Goal: Information Seeking & Learning: Learn about a topic

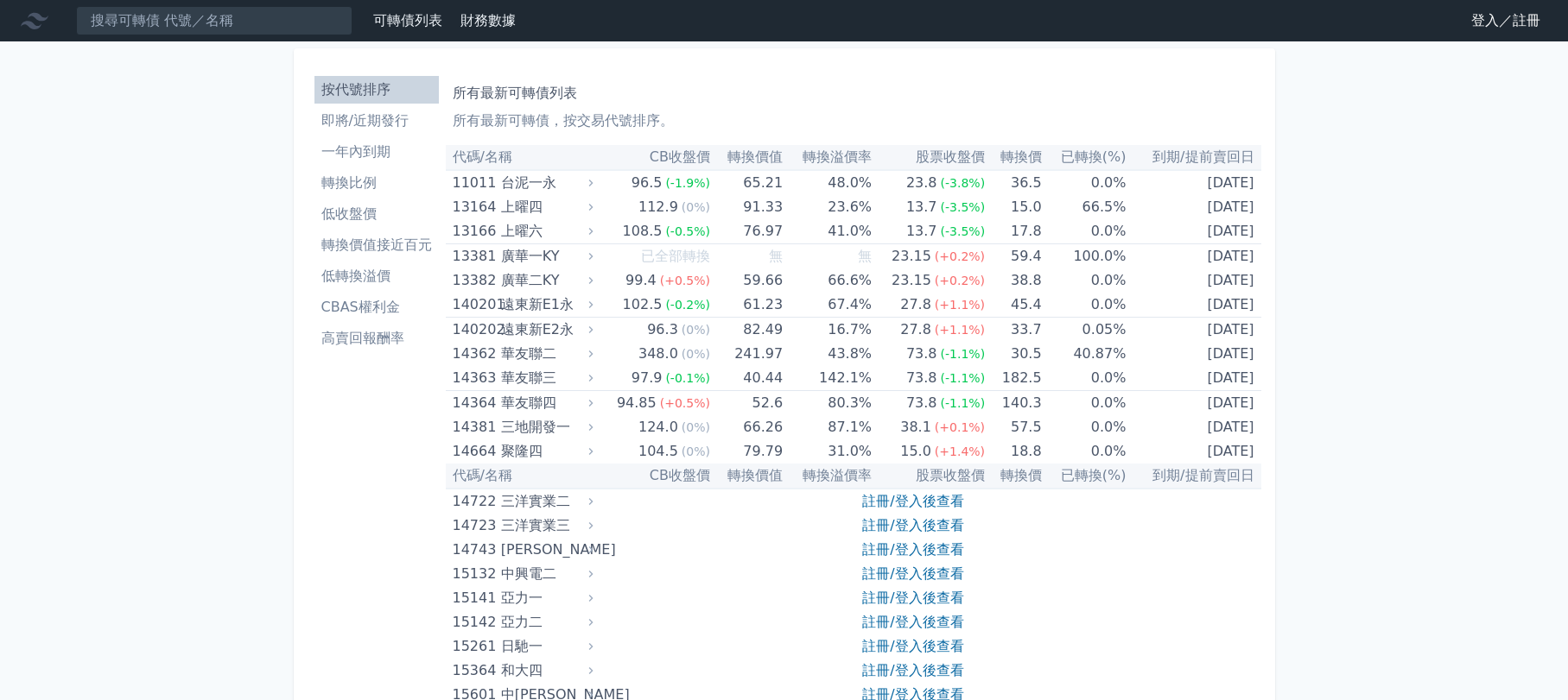
click at [340, 126] on li "即將/近期發行" at bounding box center [376, 120] width 124 height 21
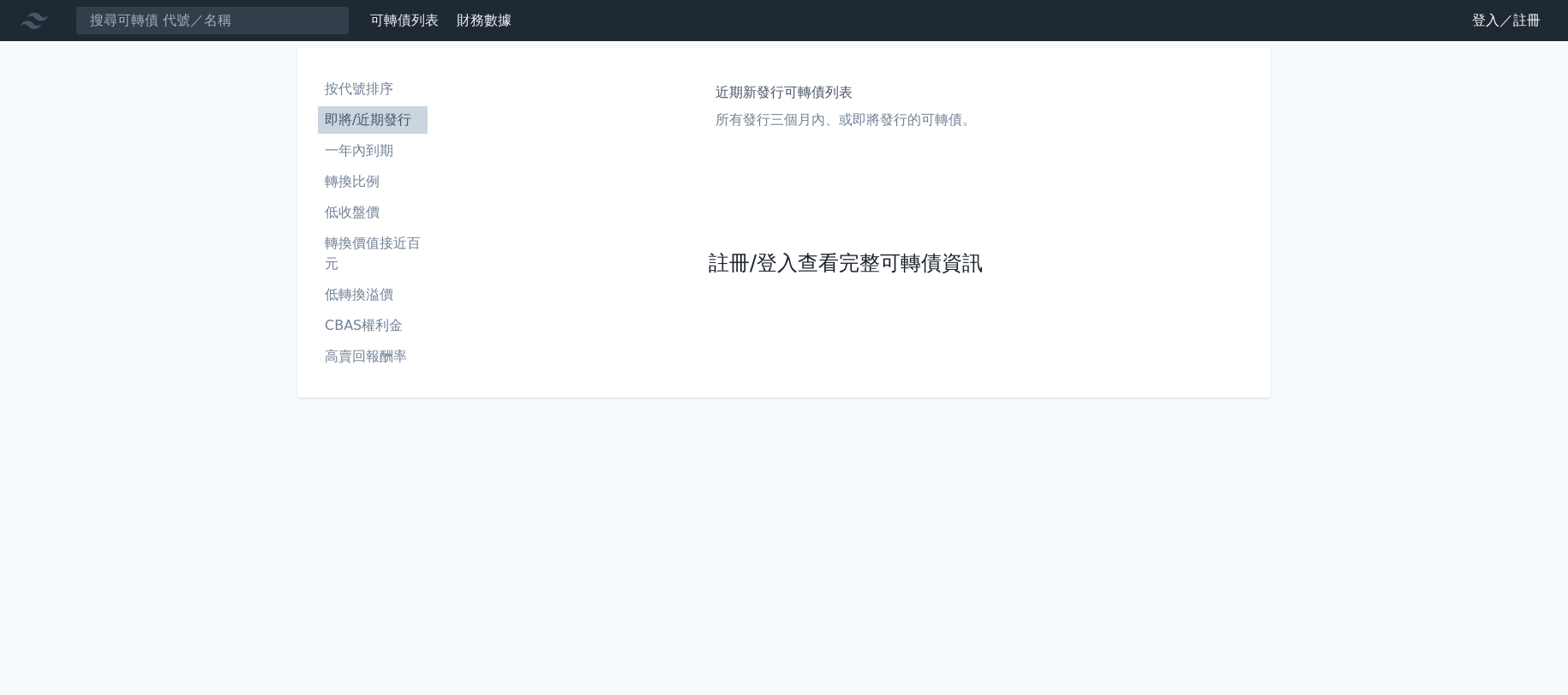
click at [796, 263] on link "註冊/登入查看完整可轉債資訊" at bounding box center [845, 264] width 274 height 28
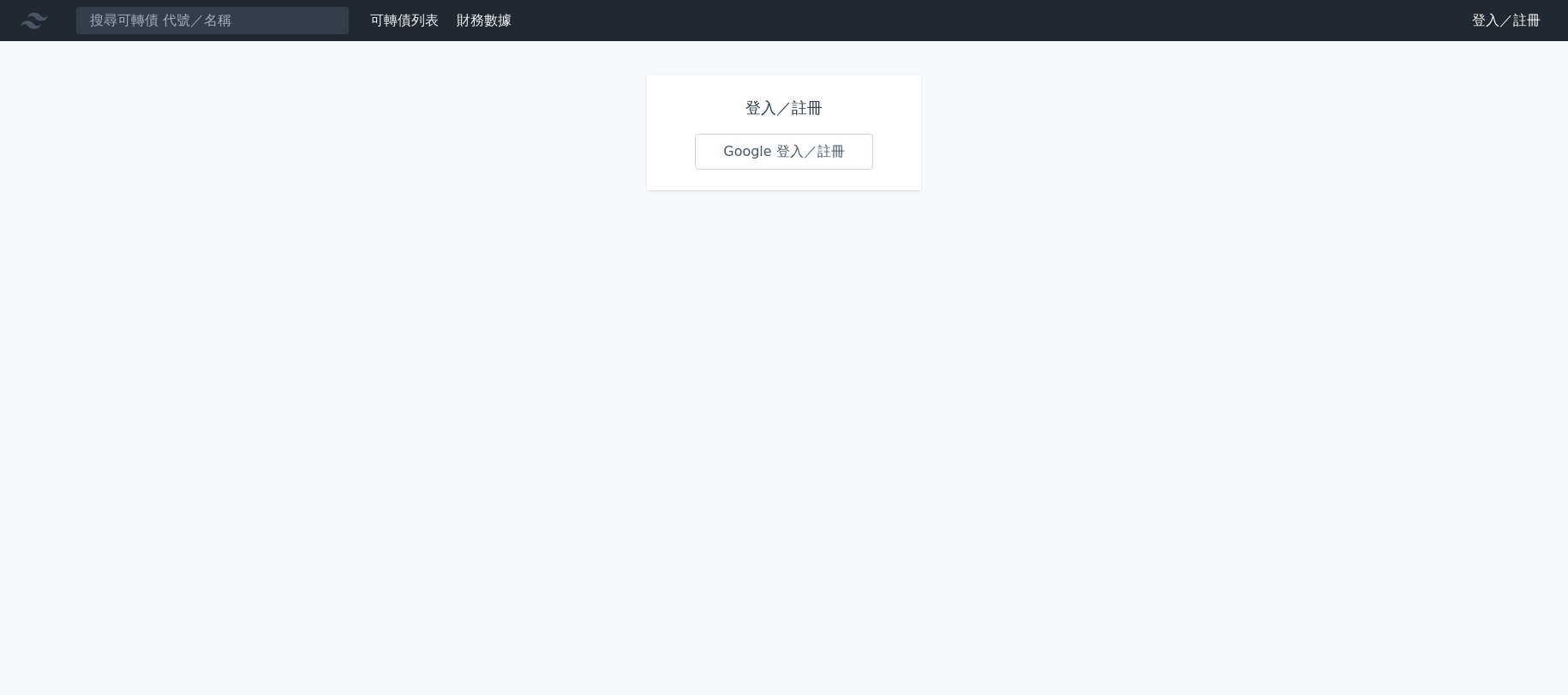
click at [765, 161] on link "Google 登入／註冊" at bounding box center [784, 151] width 178 height 36
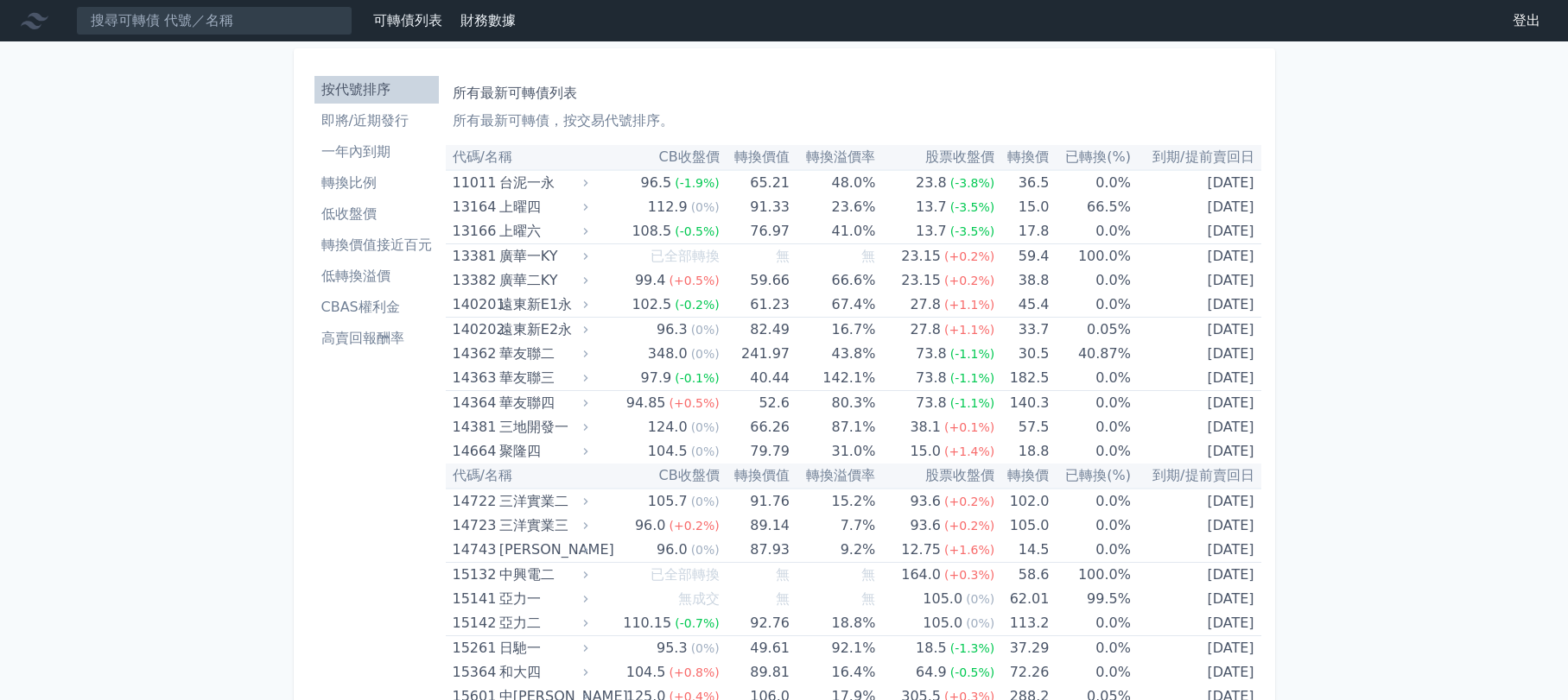
click at [345, 127] on li "即將/近期發行" at bounding box center [376, 120] width 124 height 21
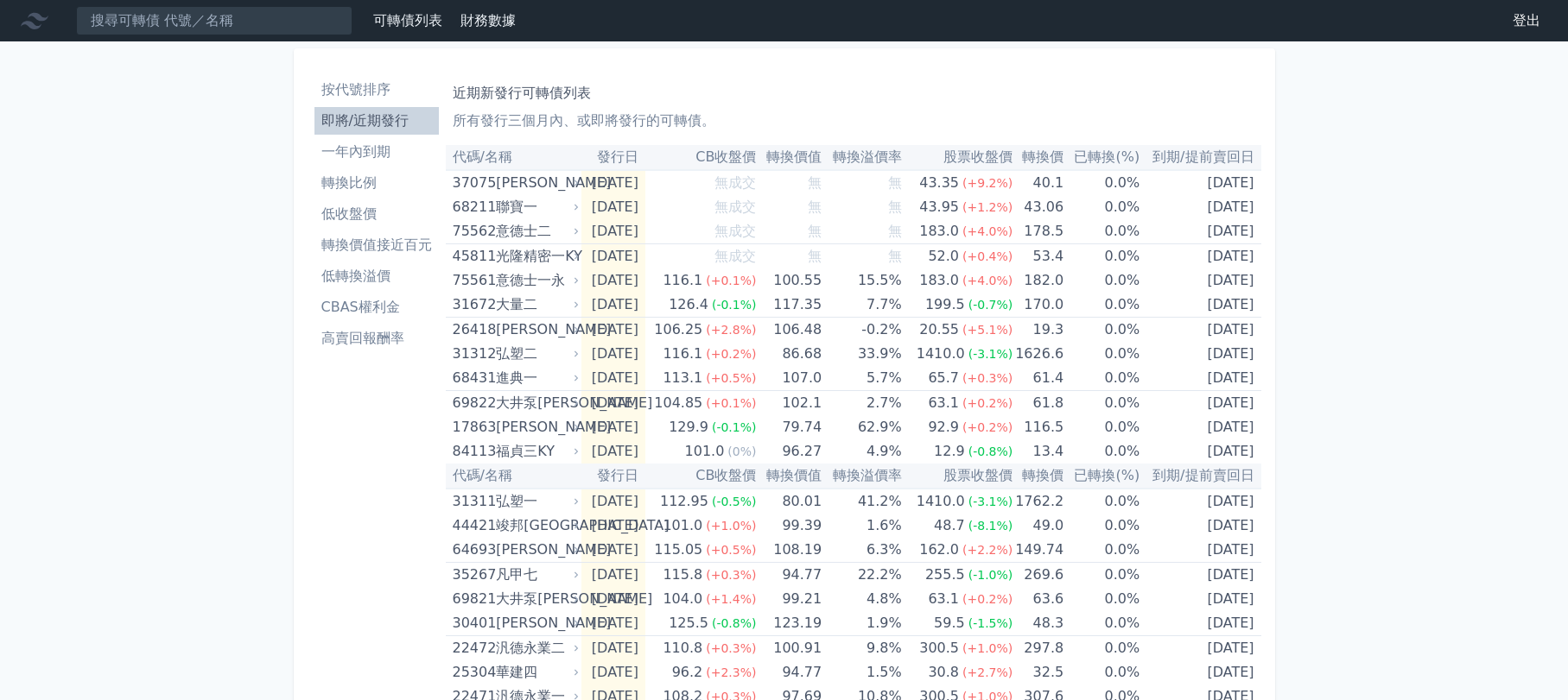
click at [349, 308] on li "CBAS權利金" at bounding box center [376, 307] width 124 height 21
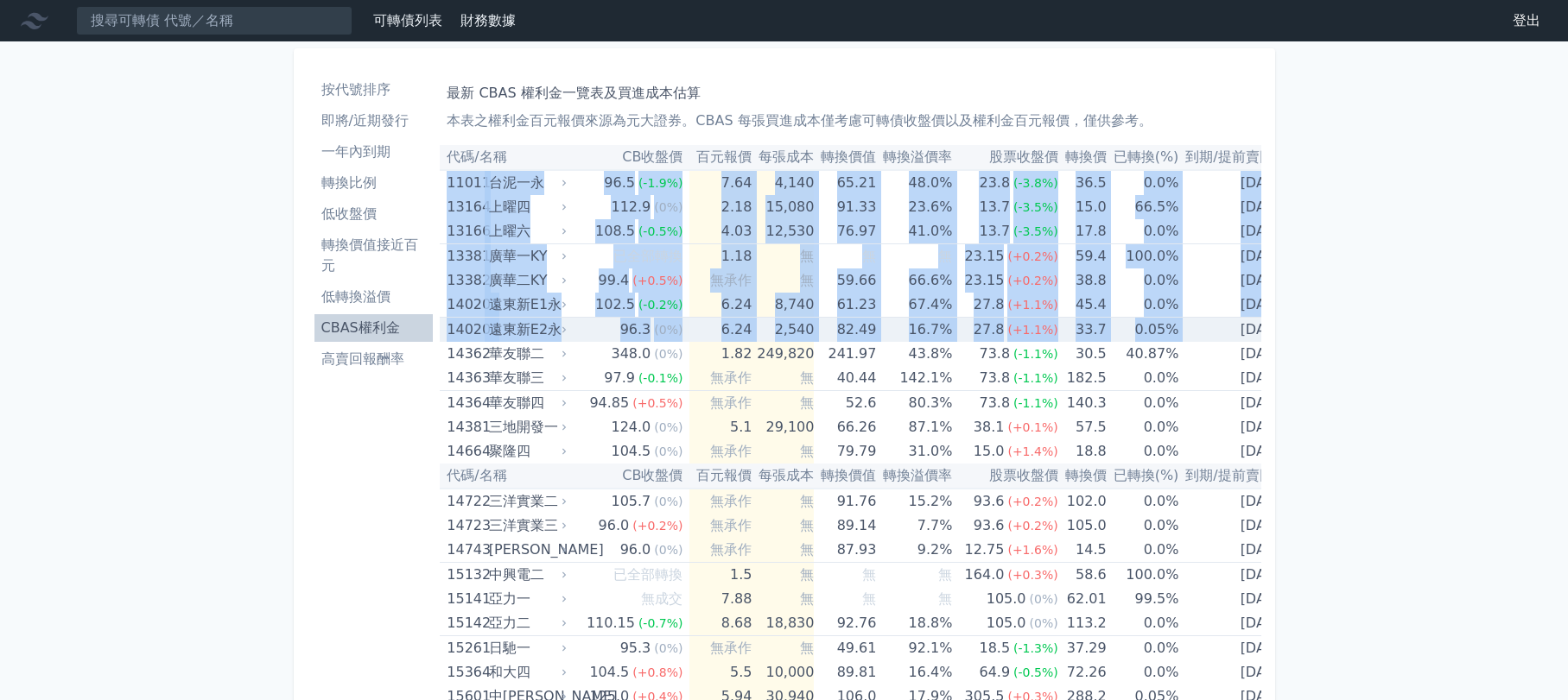
scroll to position [0, 12]
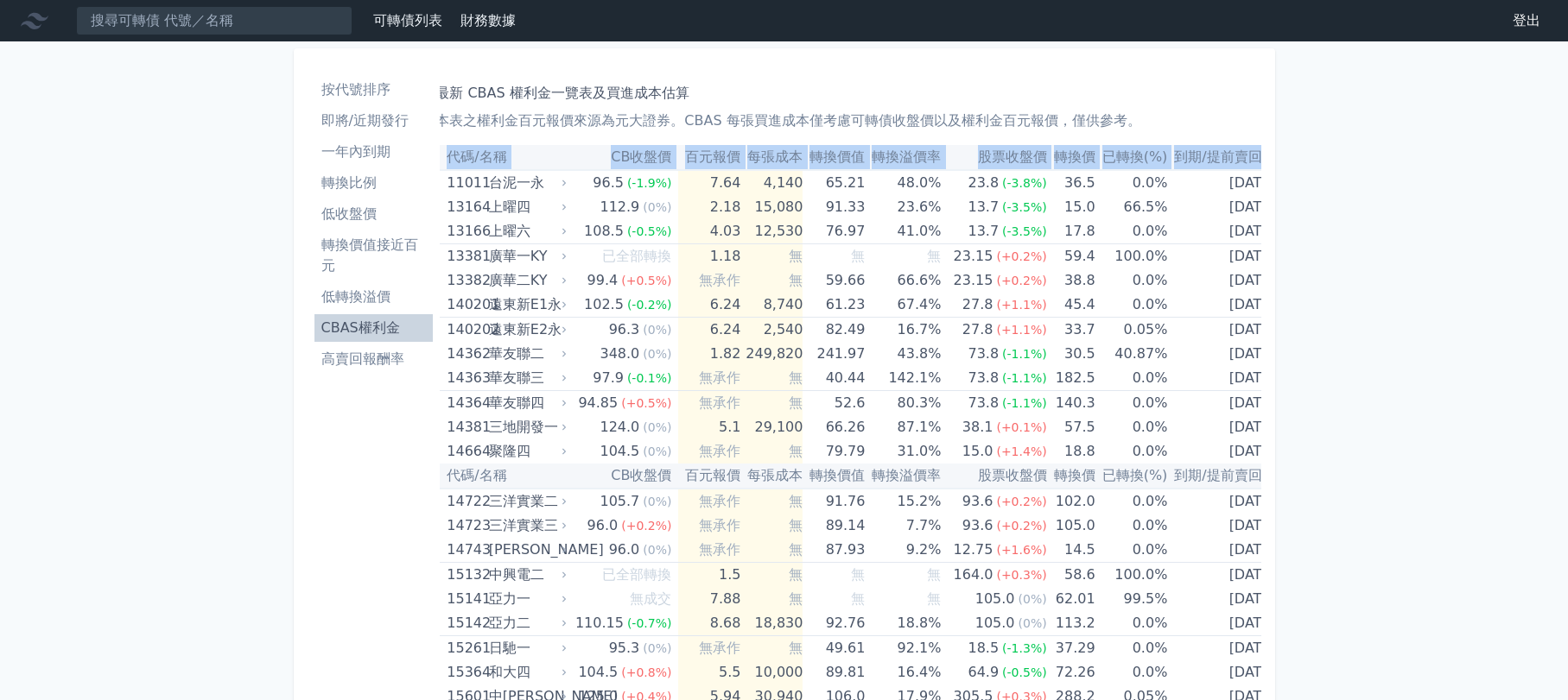
drag, startPoint x: 452, startPoint y: 179, endPoint x: 1334, endPoint y: 322, distance: 893.5
copy table "代碼/名稱 CB收盤價 百元報價 每張成本 轉換價值 轉換溢價率 股票收盤價 轉換價 已轉換(%) 到期/提前賣回日"
